Goal: Find specific page/section: Find specific page/section

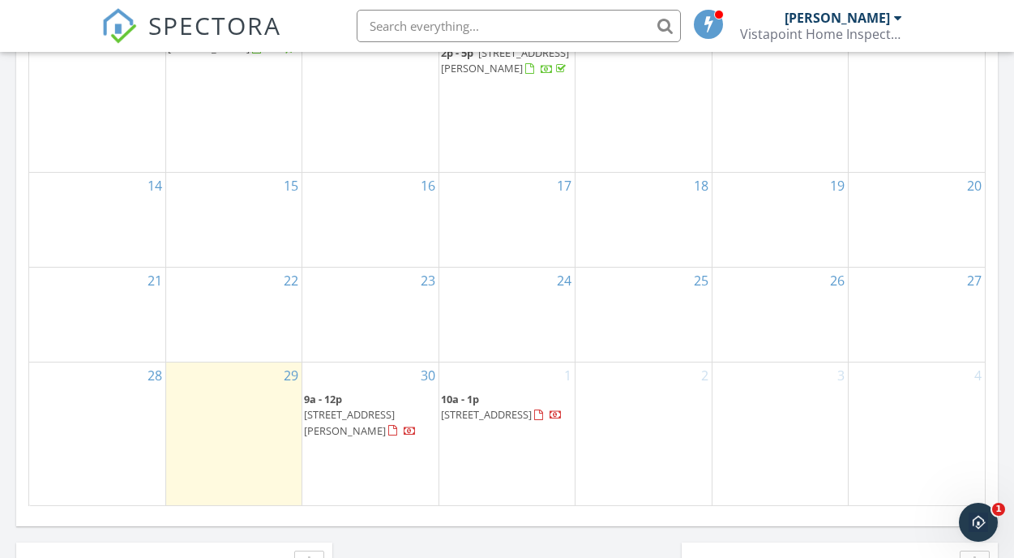
scroll to position [1476, 1015]
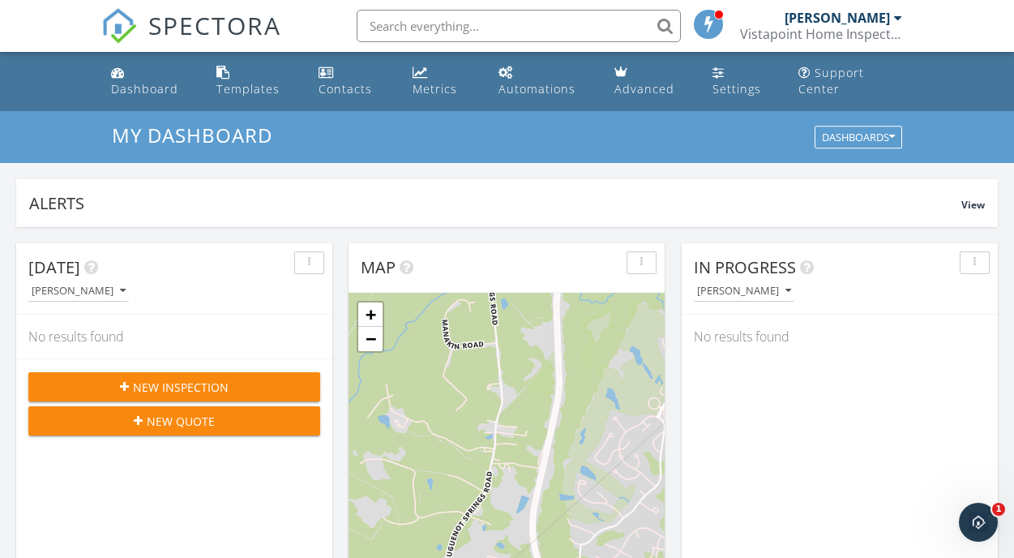
click at [433, 79] on link "Metrics" at bounding box center [442, 81] width 73 height 46
